Goal: Task Accomplishment & Management: Check status

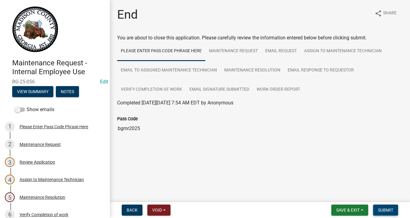
click at [394, 209] on button "Submit" at bounding box center [385, 210] width 25 height 11
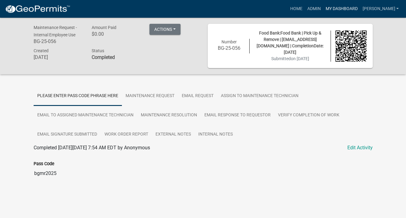
click at [348, 9] on link "My Dashboard" at bounding box center [341, 9] width 37 height 12
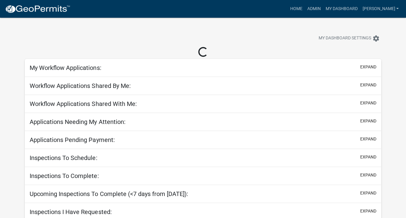
select select "3: 100"
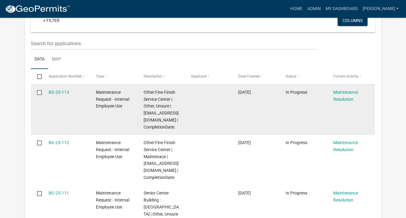
scroll to position [153, 0]
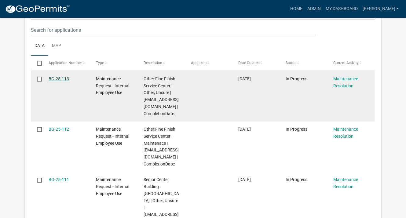
click at [56, 78] on link "BG-25-113" at bounding box center [59, 78] width 20 height 5
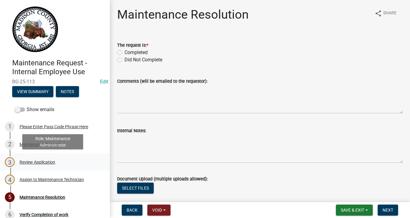
click at [48, 162] on div "Review Application" at bounding box center [38, 162] width 36 height 4
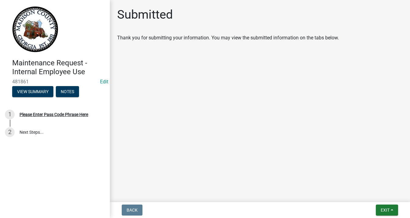
click at [39, 23] on img at bounding box center [35, 29] width 46 height 46
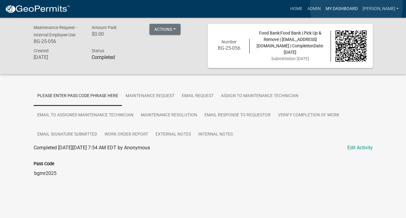
click at [356, 6] on link "My Dashboard" at bounding box center [341, 9] width 37 height 12
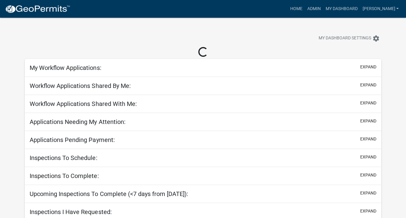
select select "3: 100"
